Goal: Browse casually

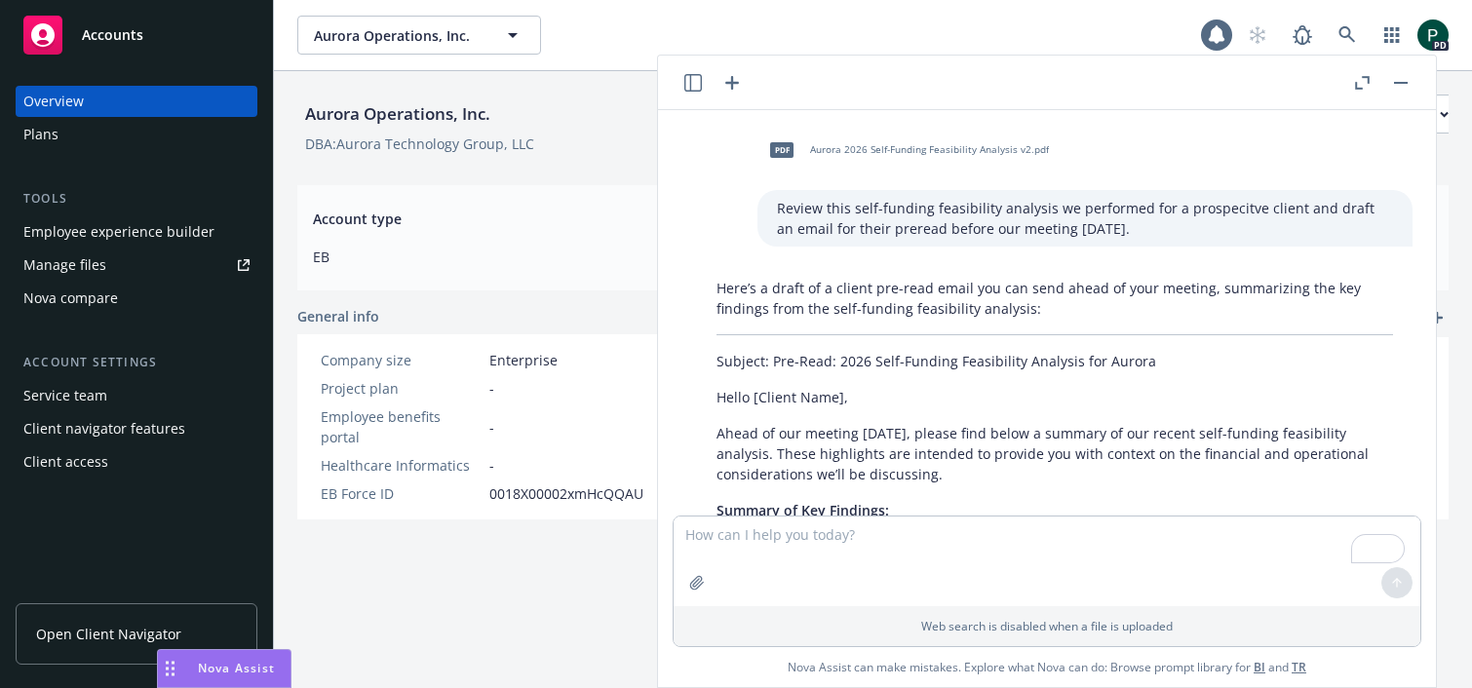
scroll to position [761, 0]
